Goal: Task Accomplishment & Management: Use online tool/utility

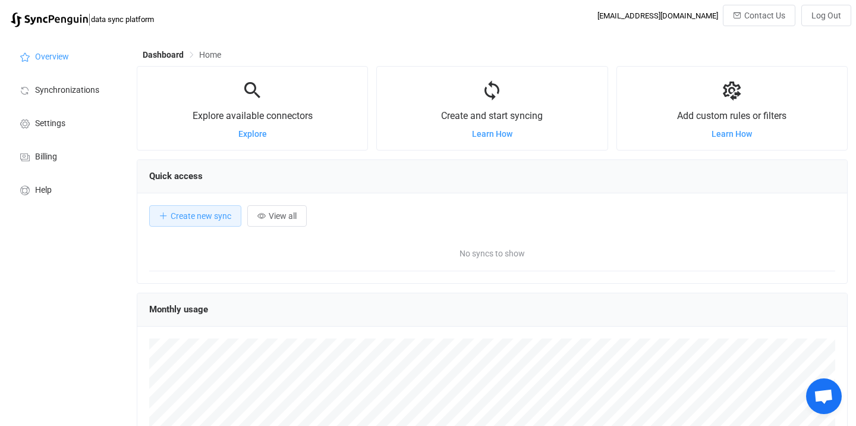
scroll to position [231, 711]
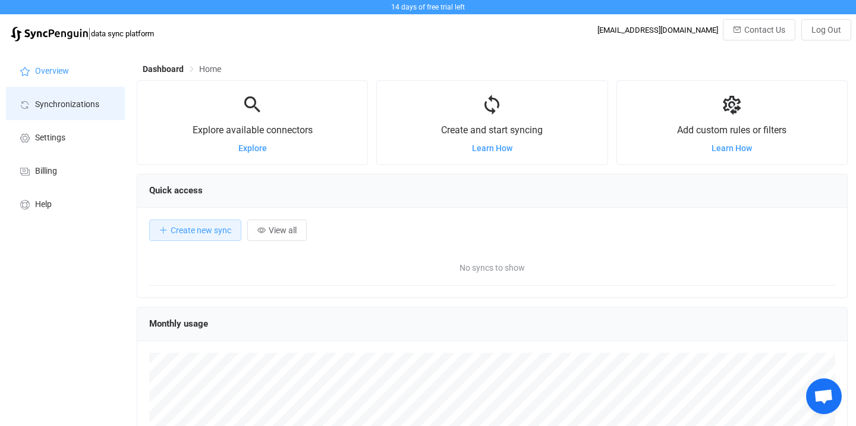
click at [93, 98] on li "Synchronizations" at bounding box center [65, 103] width 119 height 33
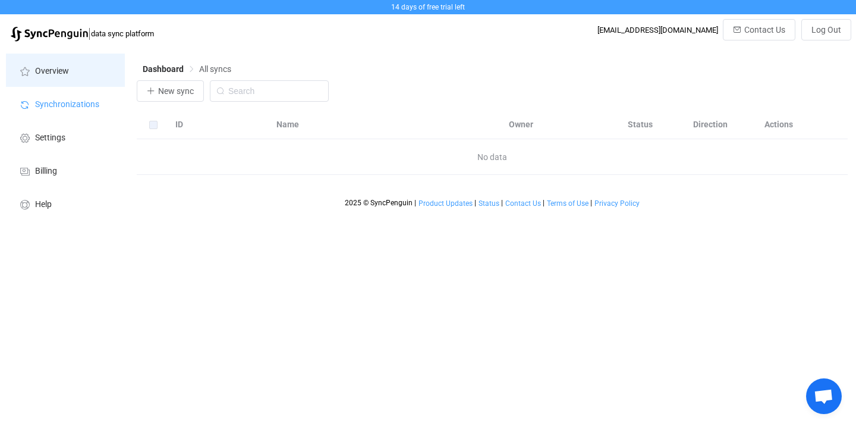
click at [59, 76] on span "Overview" at bounding box center [52, 72] width 34 height 10
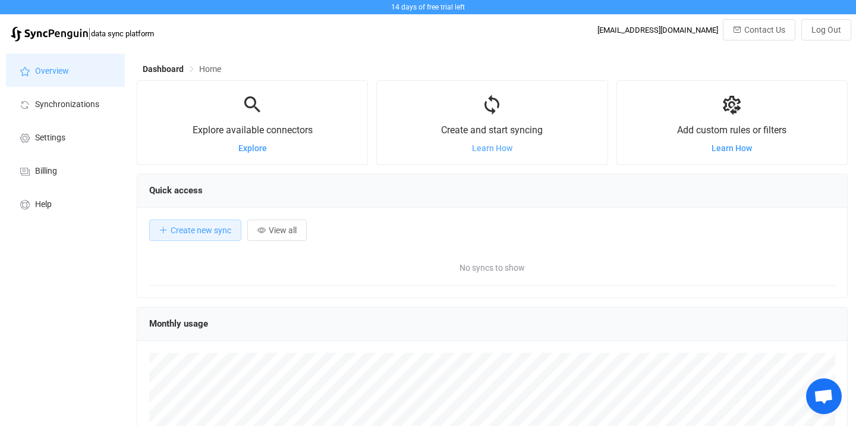
scroll to position [231, 711]
click at [481, 149] on span "Learn How" at bounding box center [492, 148] width 40 height 10
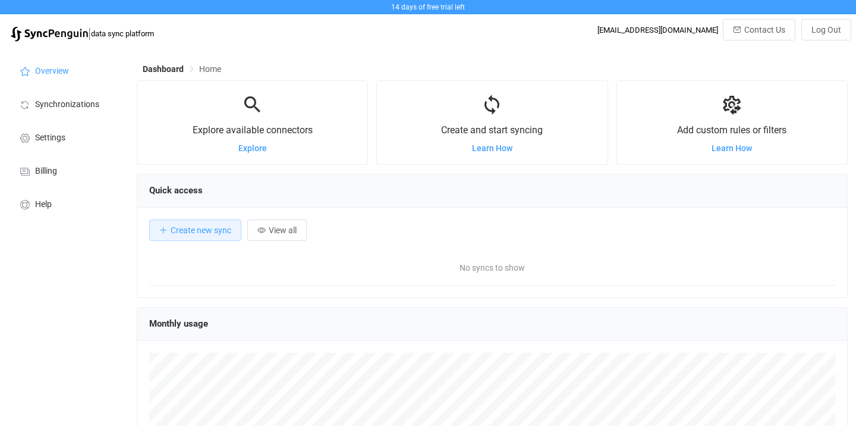
scroll to position [231, 711]
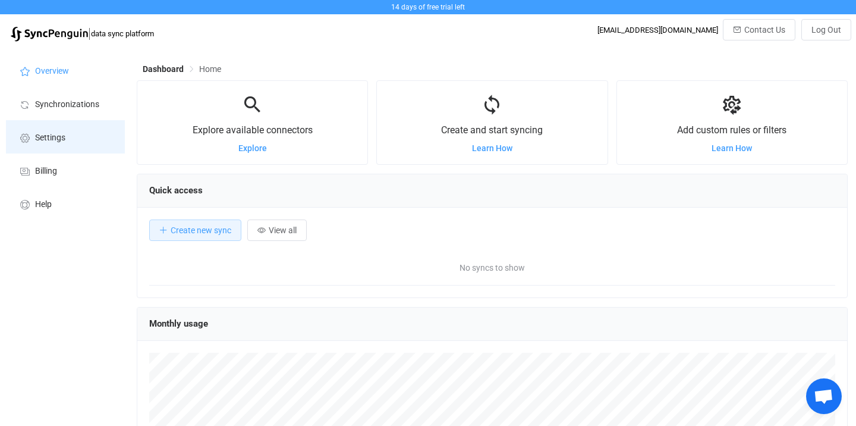
click at [43, 145] on li "Settings" at bounding box center [65, 136] width 119 height 33
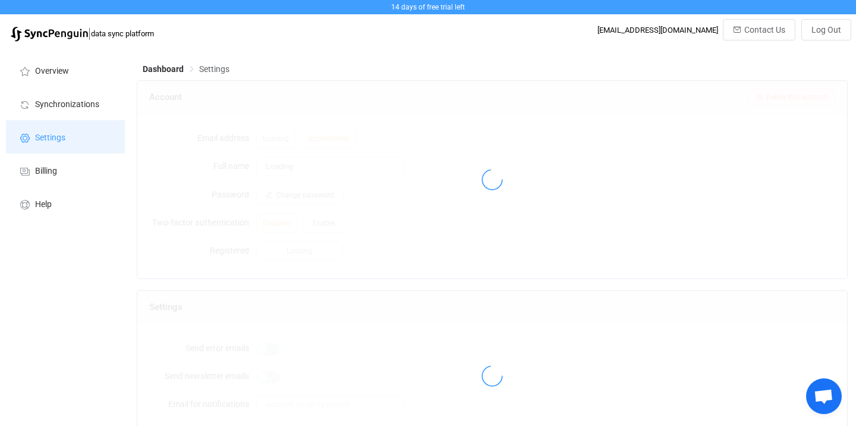
type input "[PERSON_NAME]"
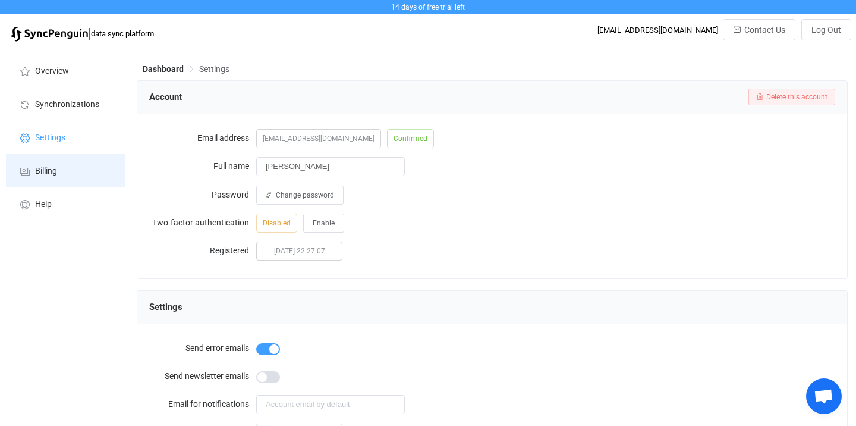
click at [43, 174] on span "Billing" at bounding box center [46, 171] width 22 height 10
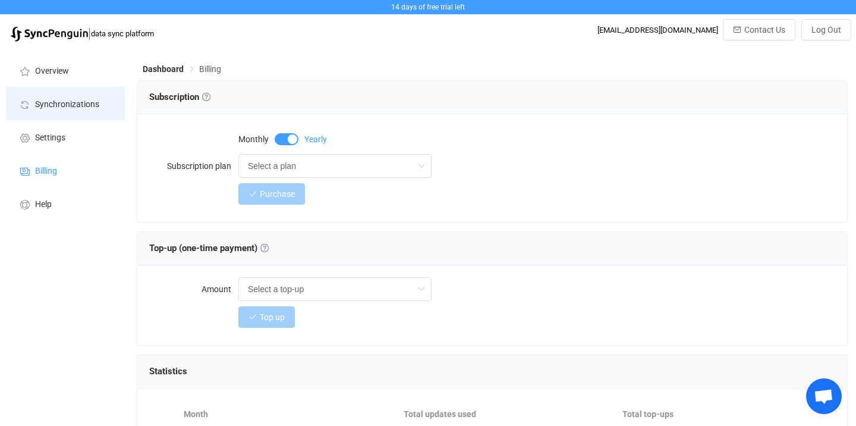
click at [75, 107] on span "Synchronizations" at bounding box center [67, 105] width 64 height 10
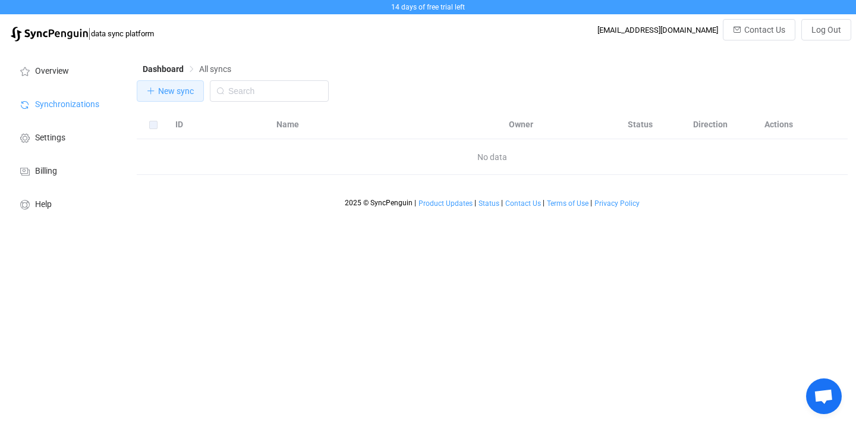
click at [156, 91] on button "New sync" at bounding box center [170, 90] width 67 height 21
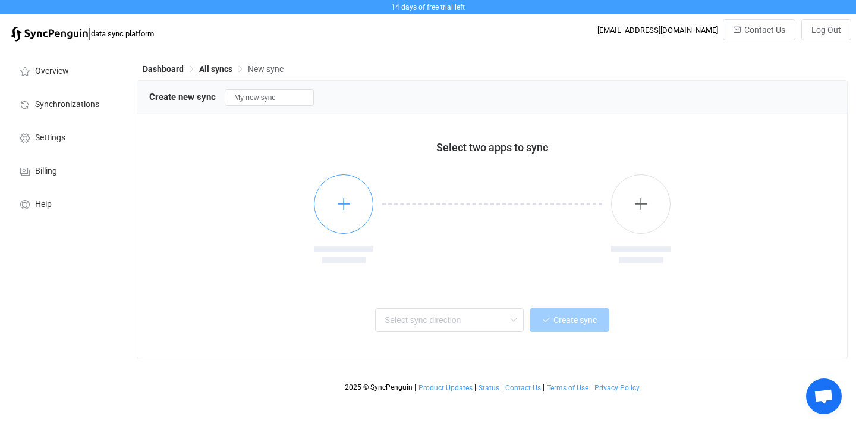
click at [342, 202] on icon "button" at bounding box center [344, 203] width 15 height 15
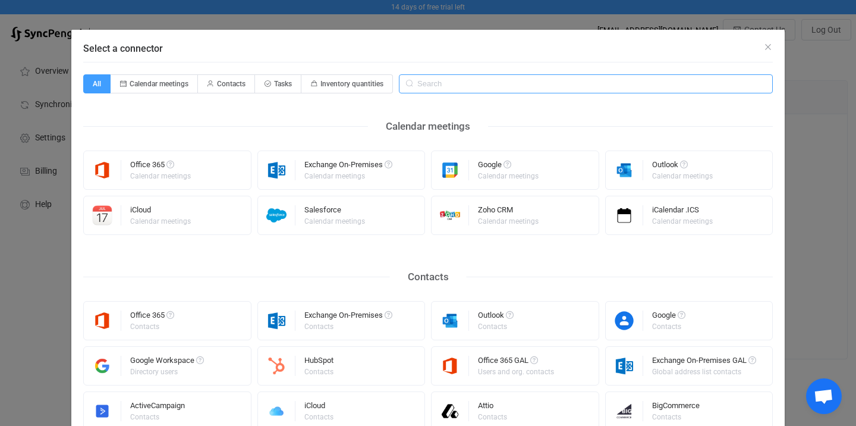
click at [477, 85] on input "Select a connector" at bounding box center [586, 83] width 374 height 19
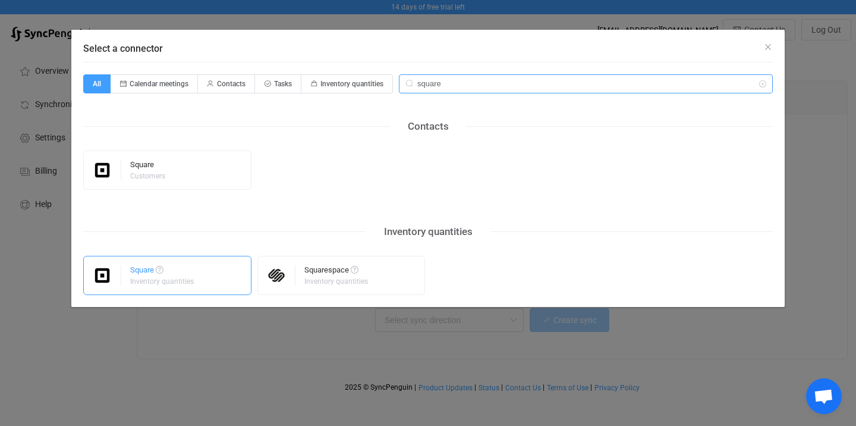
type input "square"
click at [187, 290] on div "Square Inventory quantities" at bounding box center [162, 275] width 65 height 31
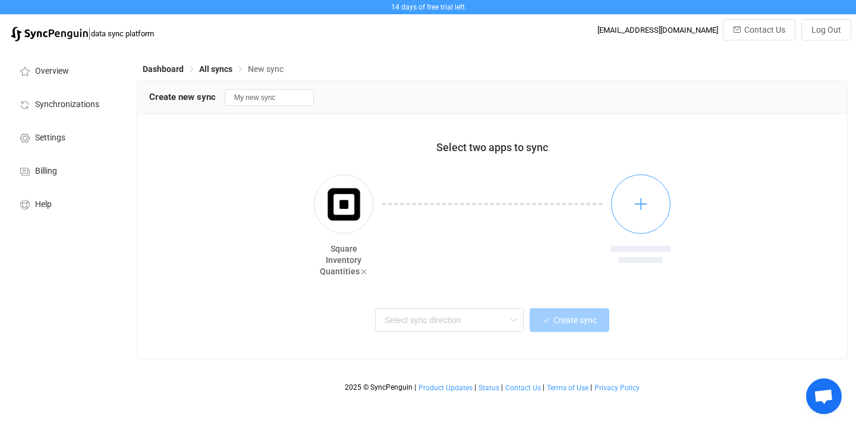
click at [642, 206] on icon "button" at bounding box center [641, 203] width 15 height 15
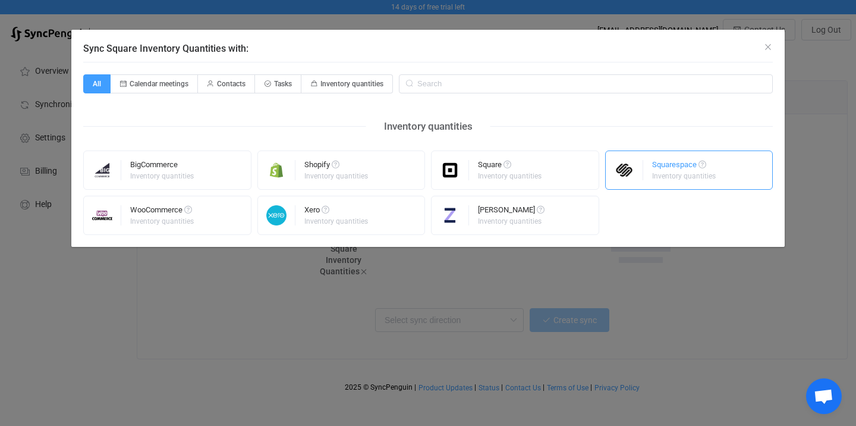
click at [677, 177] on div "Inventory quantities" at bounding box center [684, 175] width 64 height 7
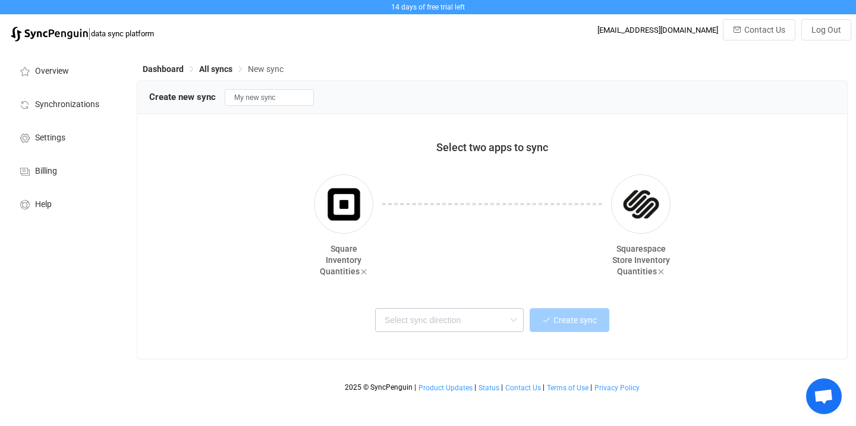
click at [513, 323] on icon at bounding box center [513, 320] width 15 height 24
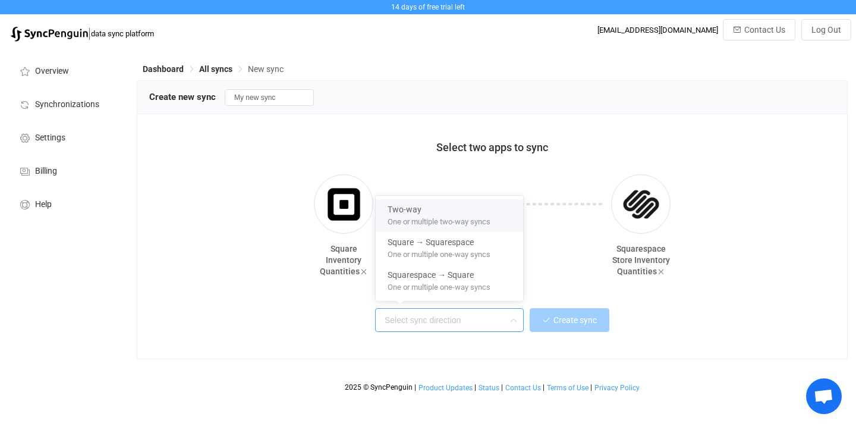
click at [467, 221] on span "One or multiple two-way syncs" at bounding box center [439, 219] width 103 height 13
type input "Two-way"
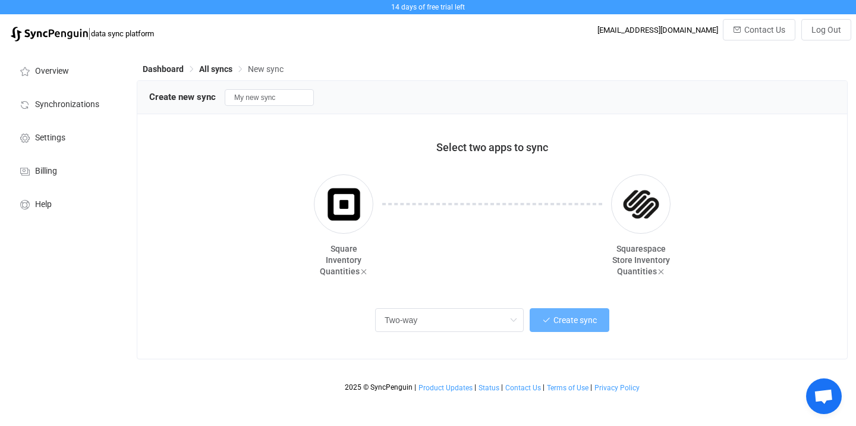
click at [587, 323] on span "Create sync" at bounding box center [575, 320] width 43 height 10
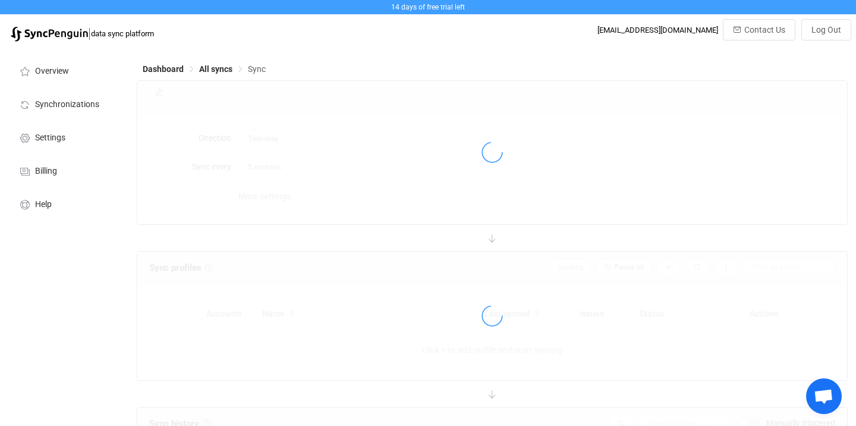
type input "10 minutes"
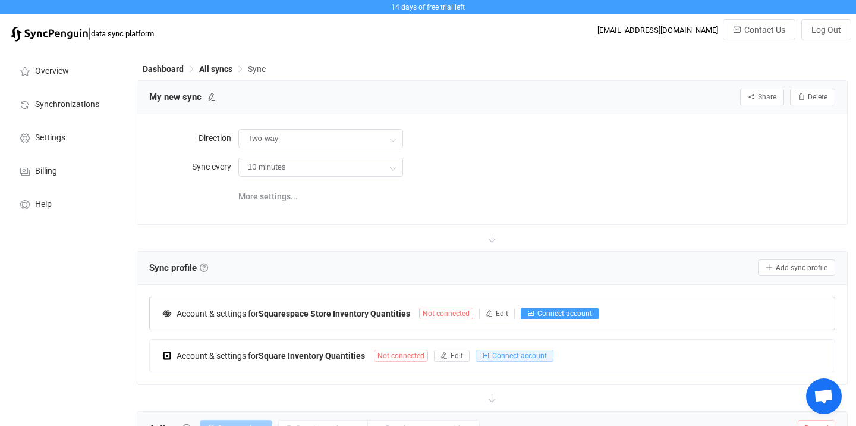
click at [551, 309] on span "Connect account" at bounding box center [565, 313] width 55 height 8
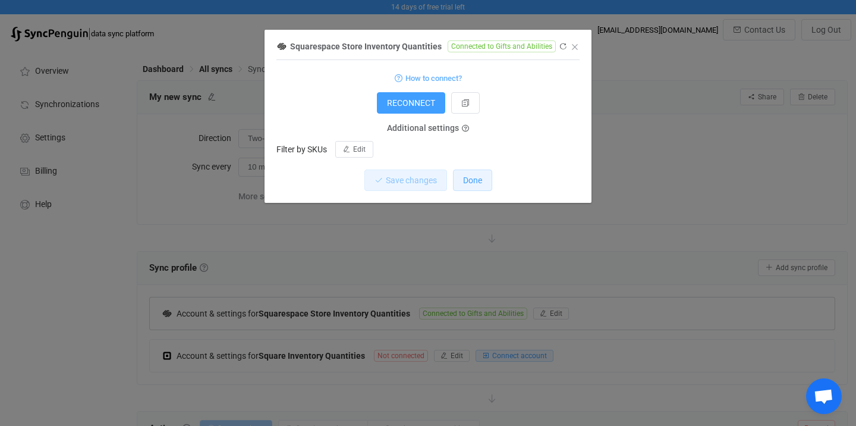
click at [477, 184] on span "Done" at bounding box center [472, 180] width 19 height 10
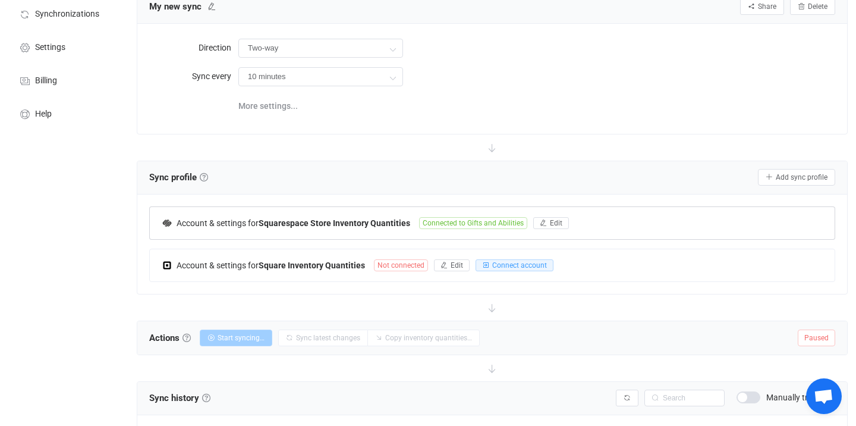
scroll to position [115, 0]
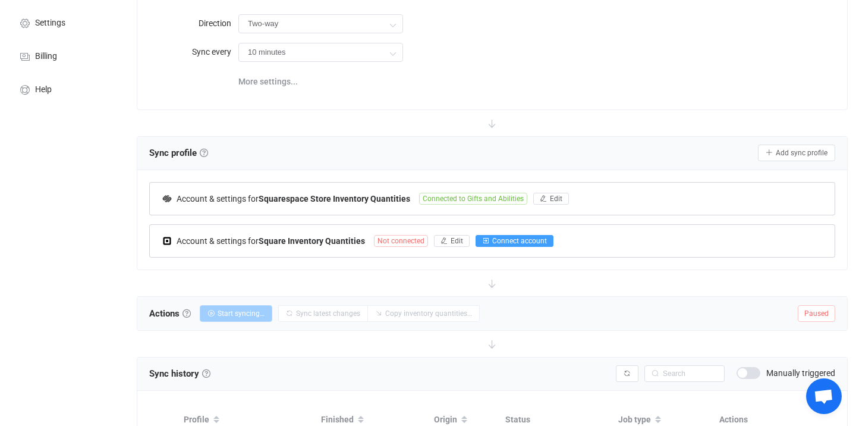
click at [498, 237] on span "Connect account" at bounding box center [519, 241] width 55 height 8
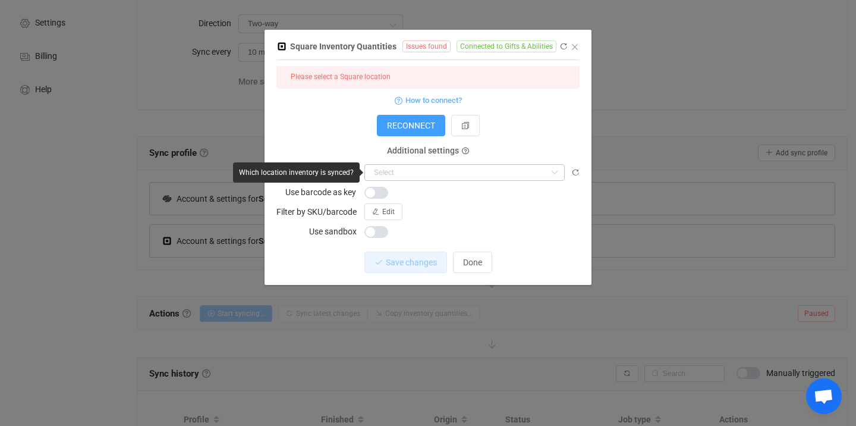
click at [555, 172] on icon "dialog" at bounding box center [554, 172] width 15 height 17
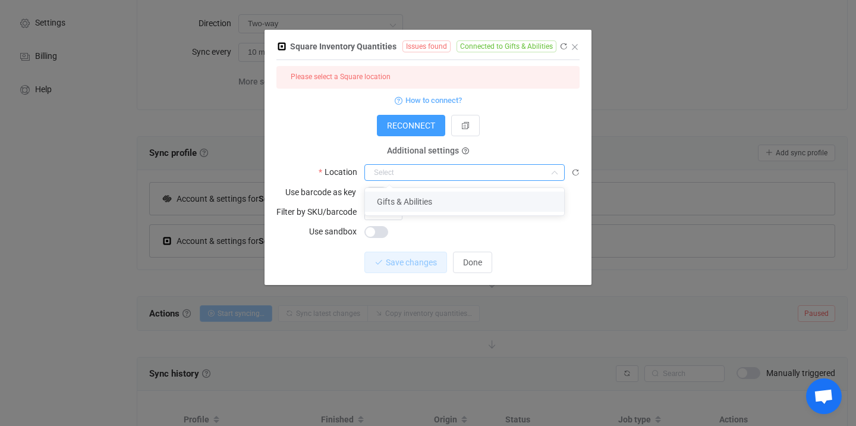
click at [490, 206] on li "Gifts & Abilities" at bounding box center [464, 201] width 199 height 20
type input "Gifts & Abilities"
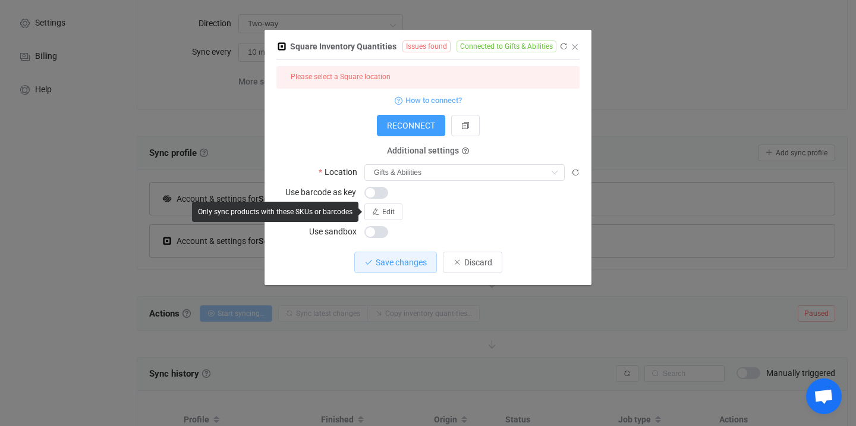
click at [490, 206] on div "Edit" at bounding box center [471, 211] width 215 height 17
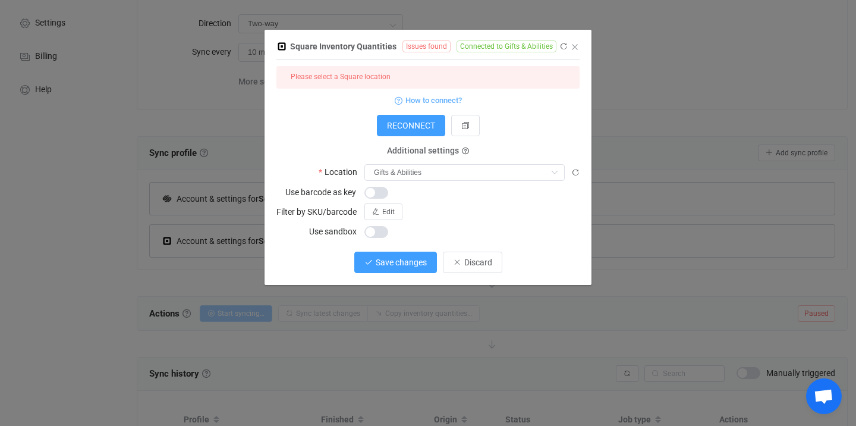
click at [394, 264] on span "Save changes" at bounding box center [401, 262] width 51 height 10
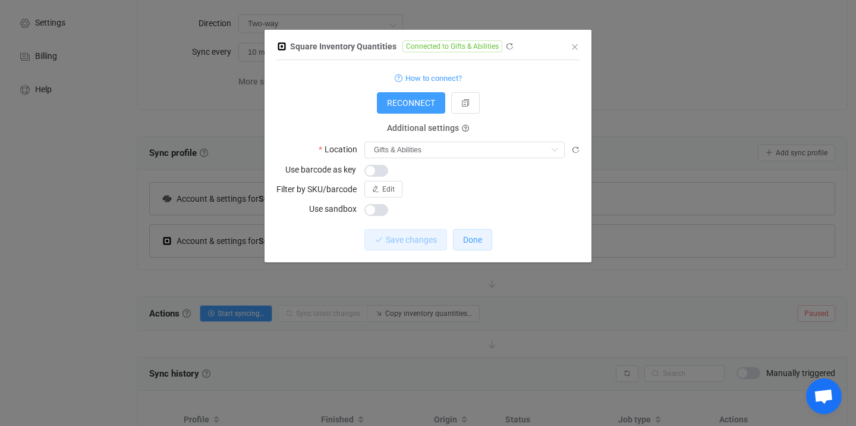
click at [478, 242] on span "Done" at bounding box center [472, 240] width 19 height 10
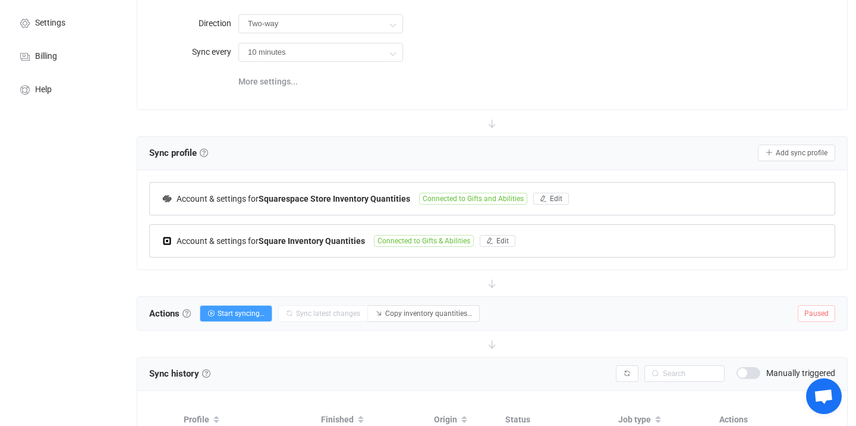
scroll to position [0, 0]
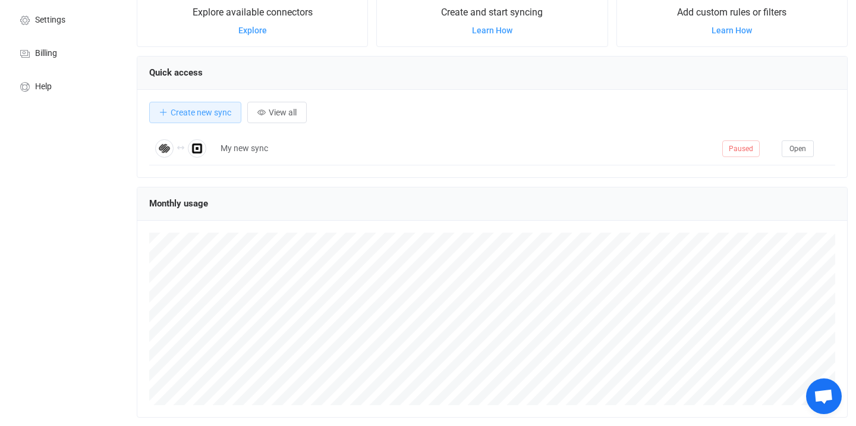
scroll to position [82, 0]
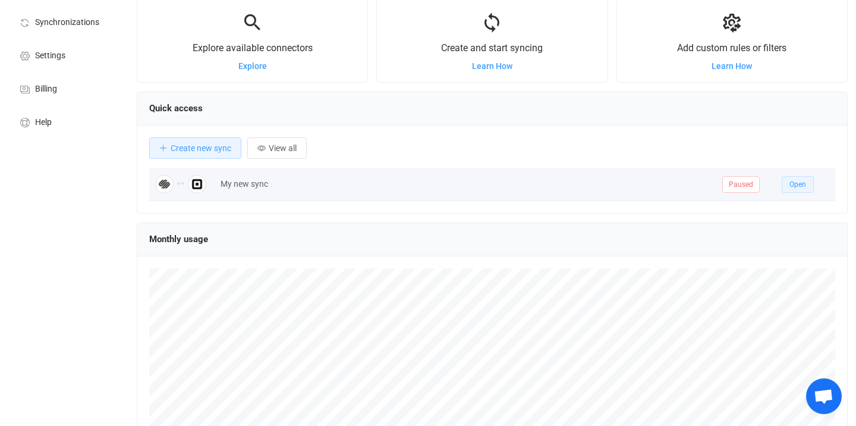
click at [802, 187] on span "Open" at bounding box center [798, 184] width 17 height 8
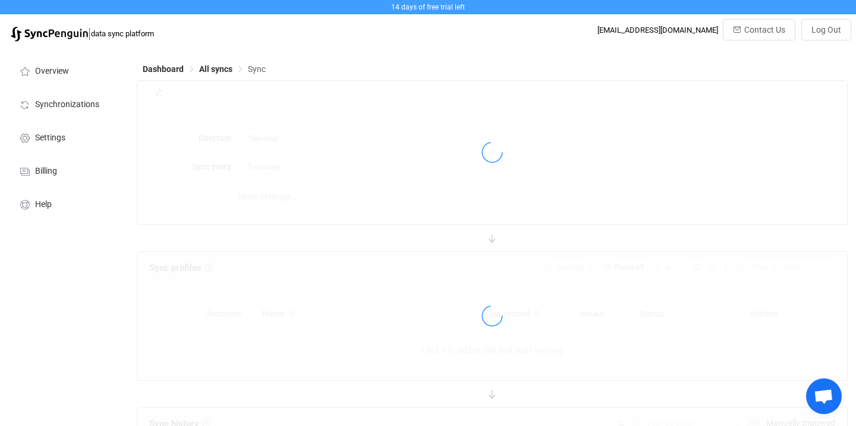
type input "10 minutes"
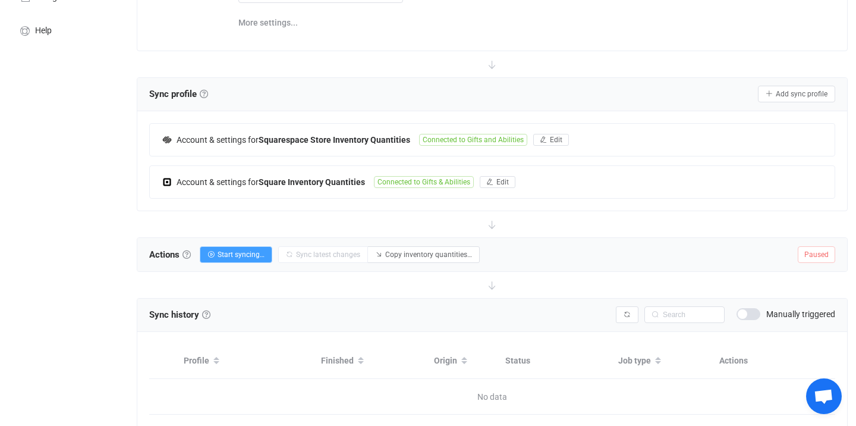
scroll to position [221, 0]
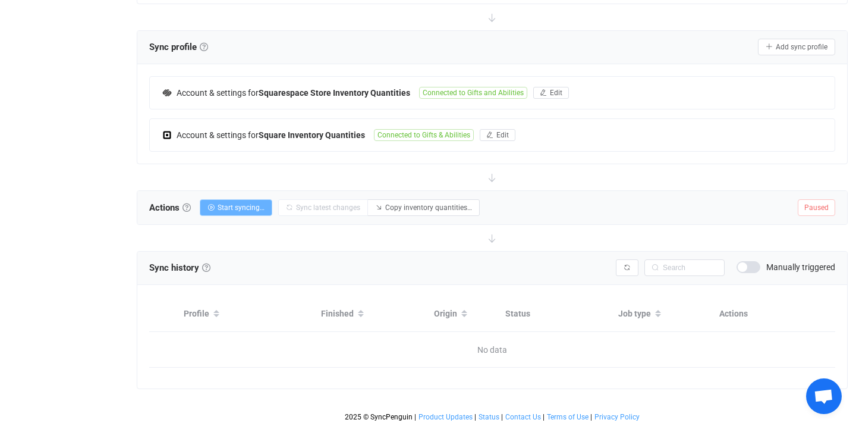
click at [241, 206] on span "Start syncing…" at bounding box center [241, 207] width 47 height 8
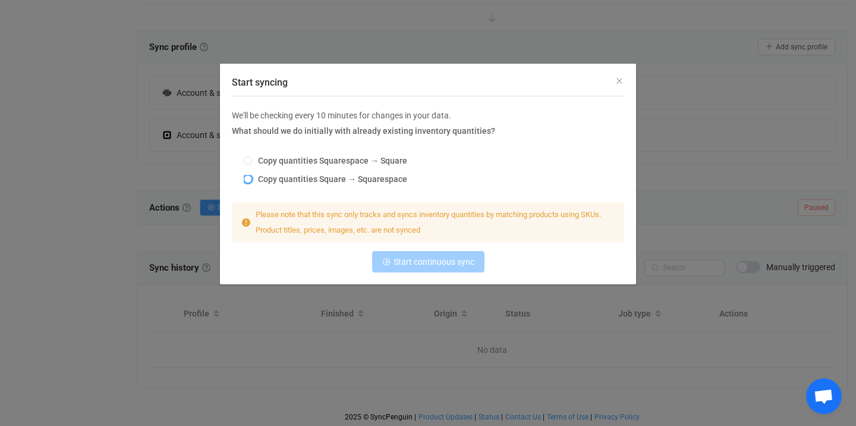
click at [247, 180] on span "Start syncing" at bounding box center [248, 179] width 8 height 8
click at [247, 180] on input "Copy quantities Square → Squarespace" at bounding box center [248, 180] width 8 height 10
radio input "true"
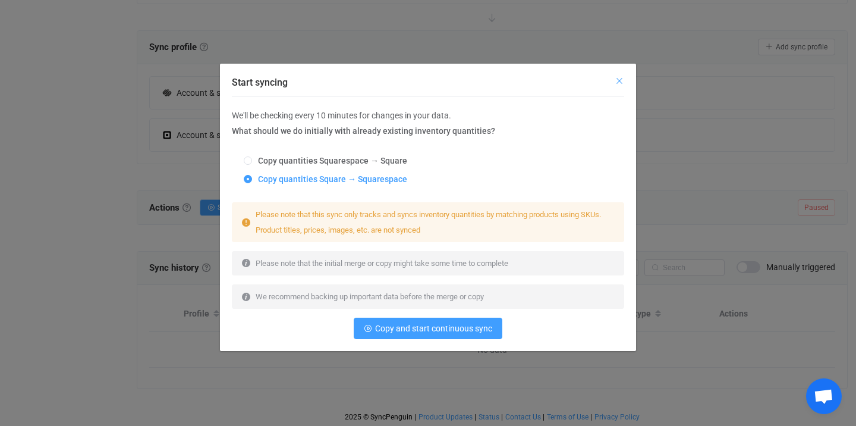
click at [618, 81] on icon "Close" at bounding box center [620, 81] width 10 height 10
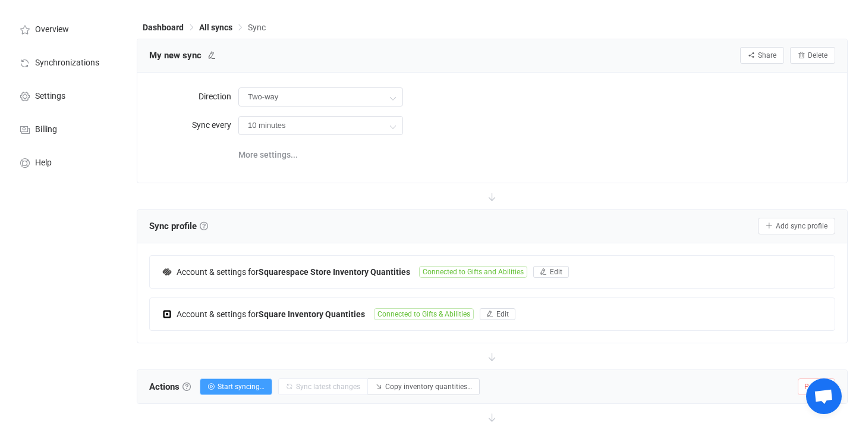
scroll to position [0, 0]
